Goal: Check status: Check status

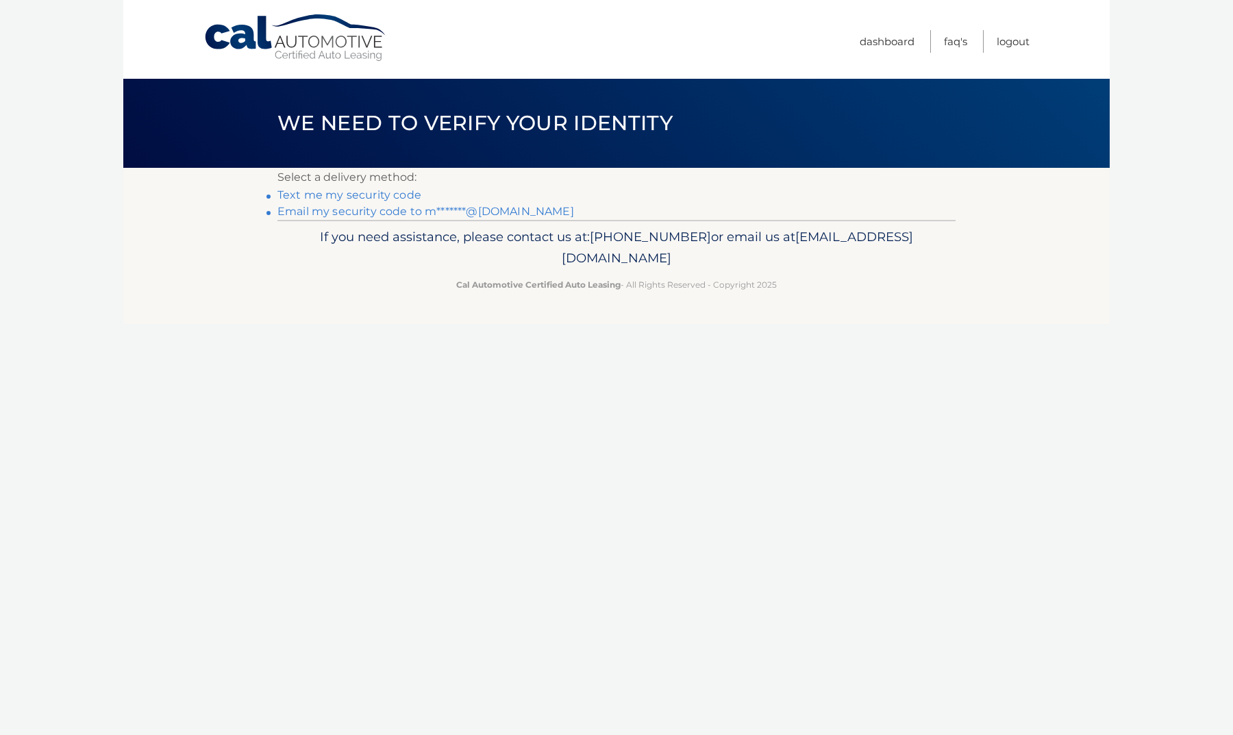
click at [366, 212] on link "Email my security code to m*******@aol.com" at bounding box center [426, 211] width 297 height 13
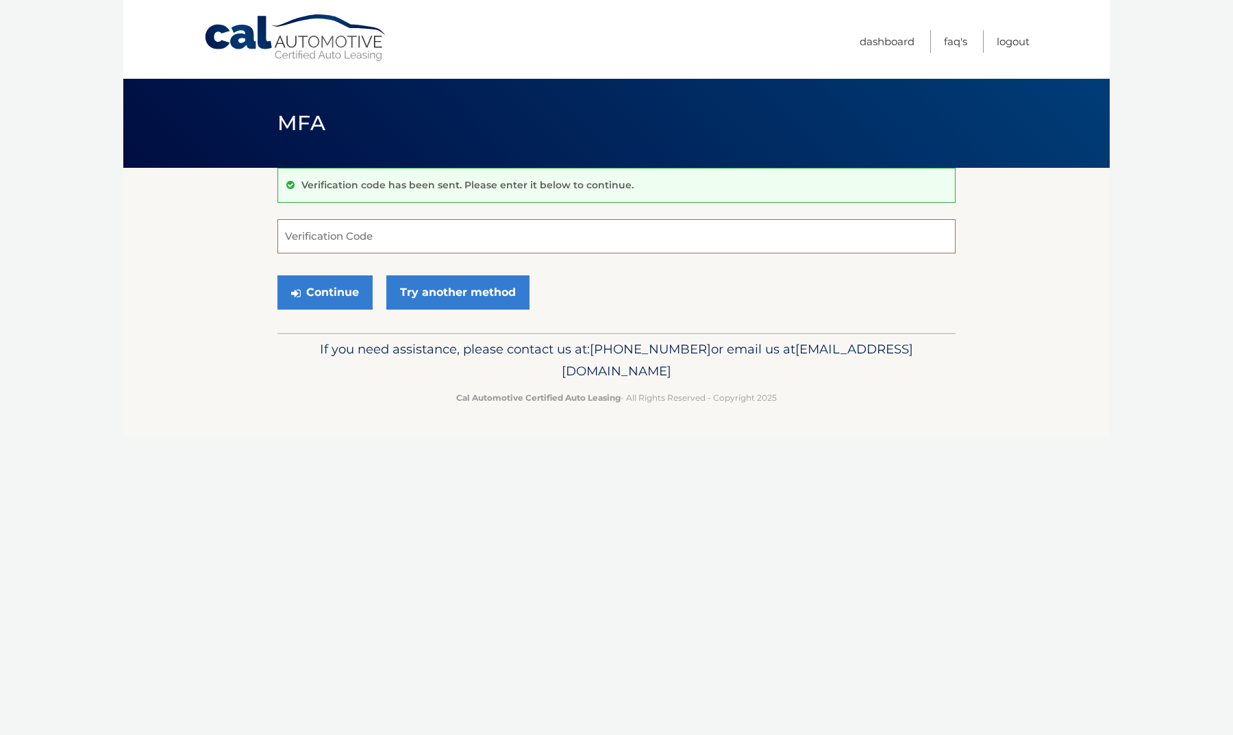
click at [367, 233] on input "Verification Code" at bounding box center [617, 236] width 678 height 34
type input "511594"
click at [330, 283] on button "Continue" at bounding box center [325, 292] width 95 height 34
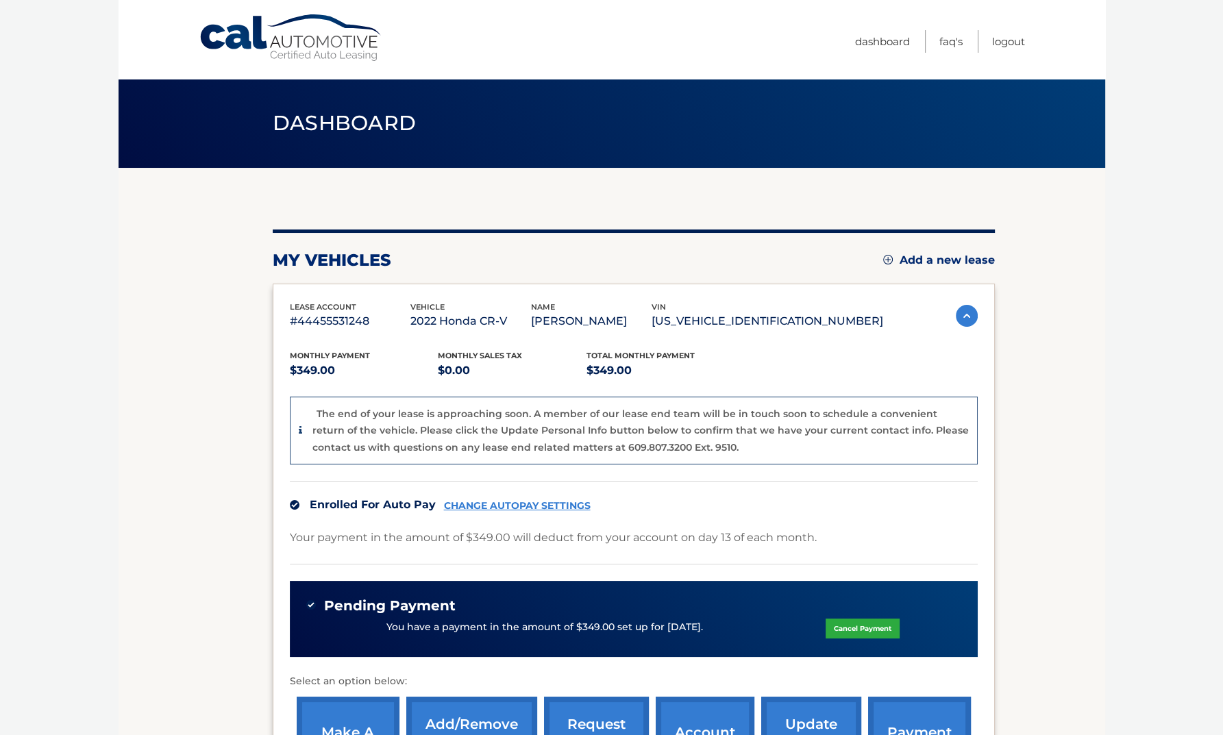
click at [247, 33] on link "Cal Automotive" at bounding box center [291, 38] width 185 height 49
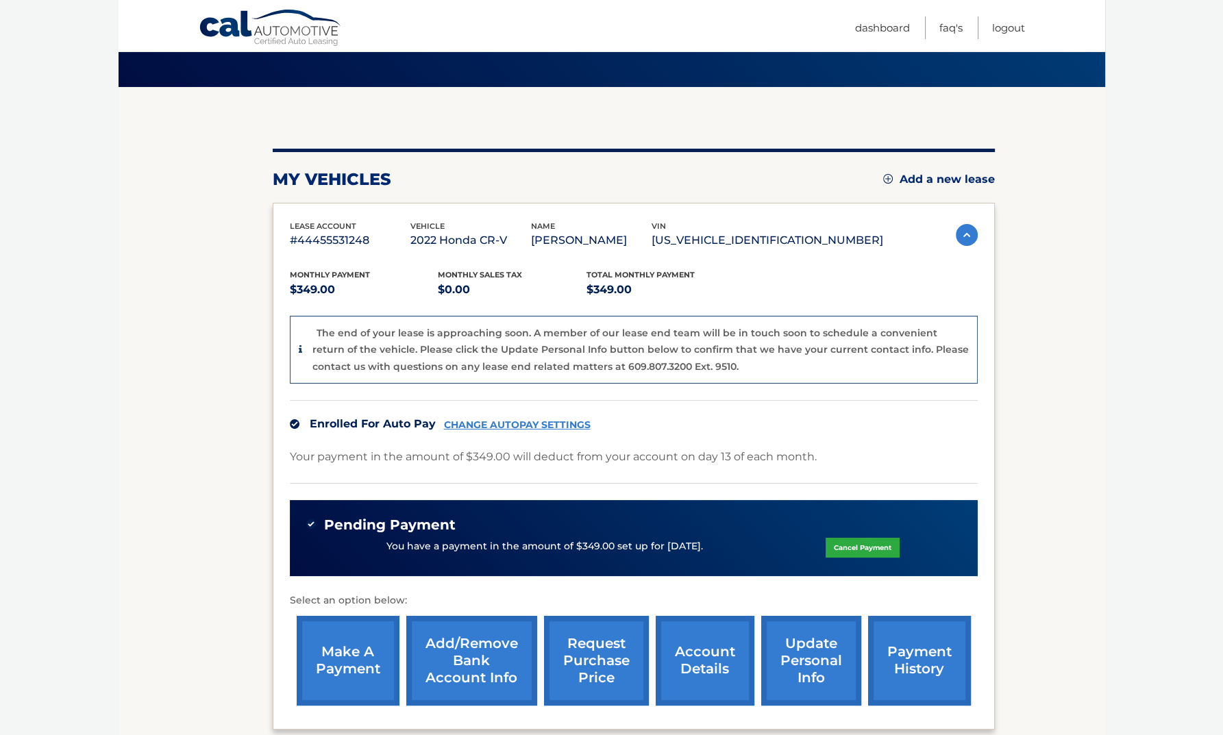
scroll to position [206, 0]
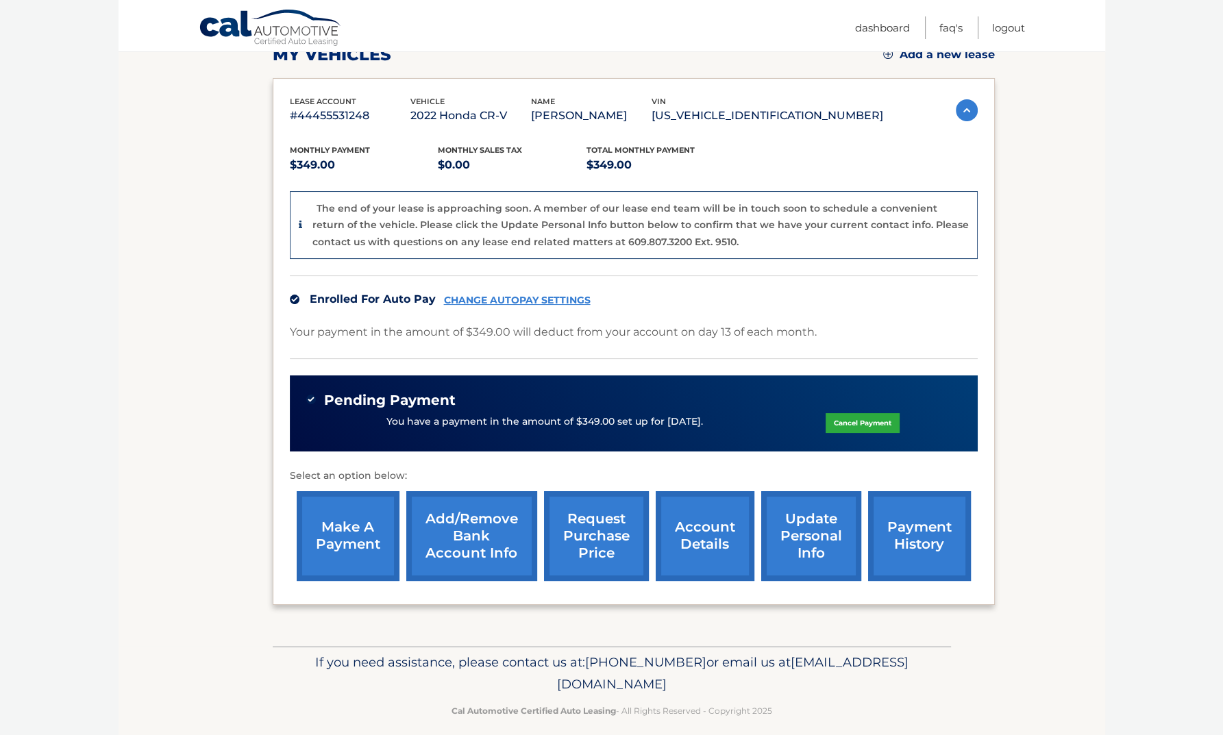
click at [916, 541] on link "payment history" at bounding box center [919, 536] width 103 height 90
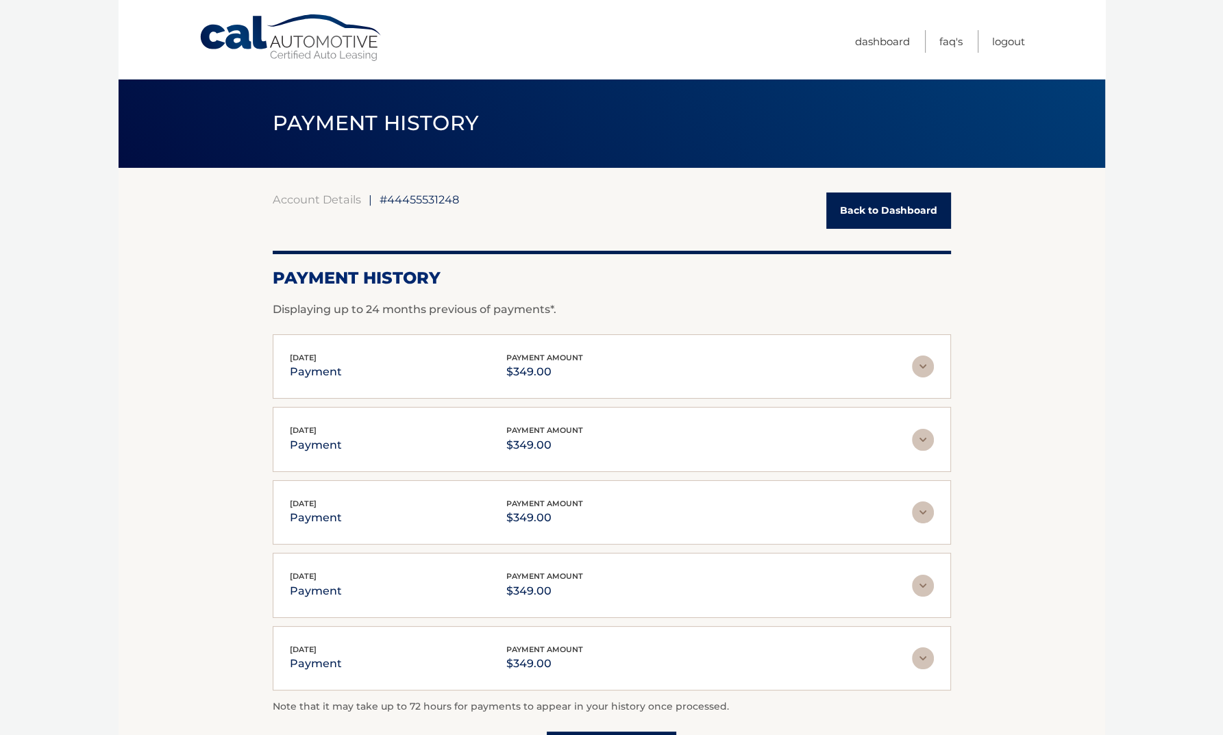
click at [232, 37] on link "Cal Automotive" at bounding box center [291, 38] width 185 height 49
